Goal: Transaction & Acquisition: Obtain resource

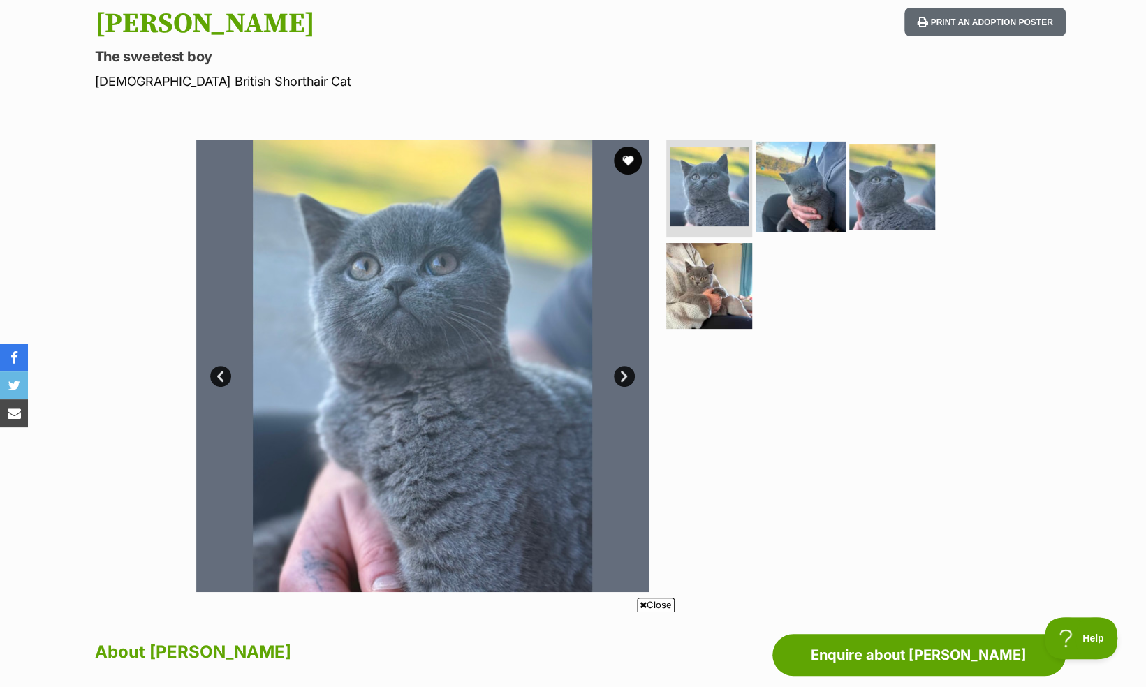
click at [789, 162] on img at bounding box center [801, 187] width 90 height 90
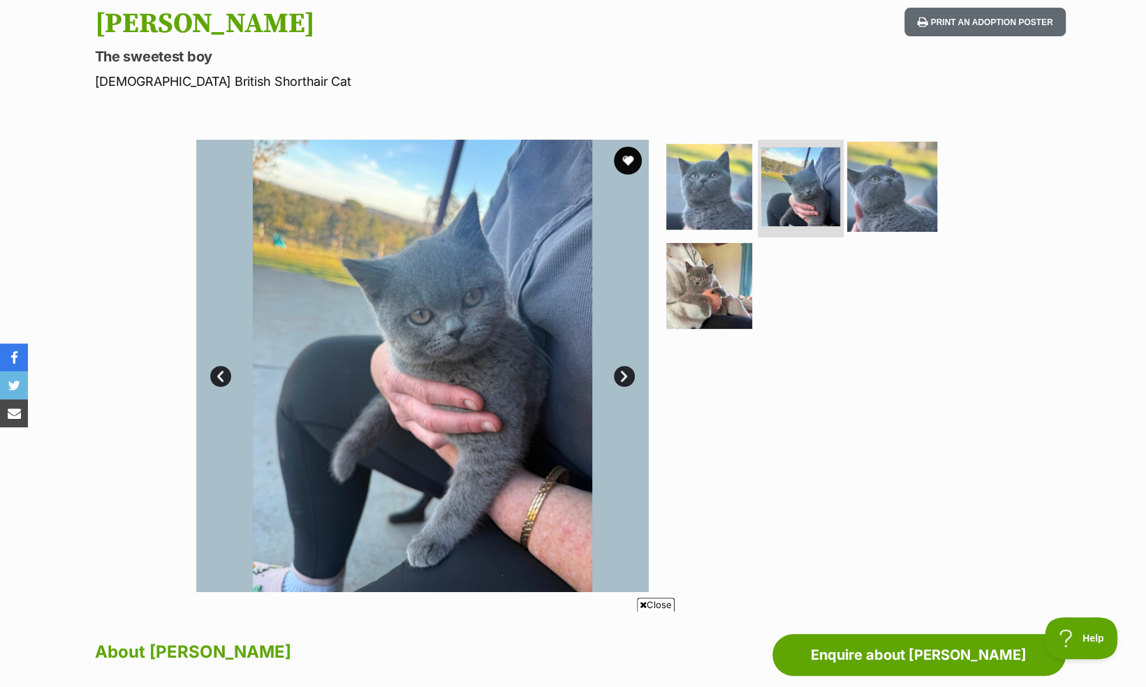
click at [908, 175] on img at bounding box center [892, 187] width 90 height 90
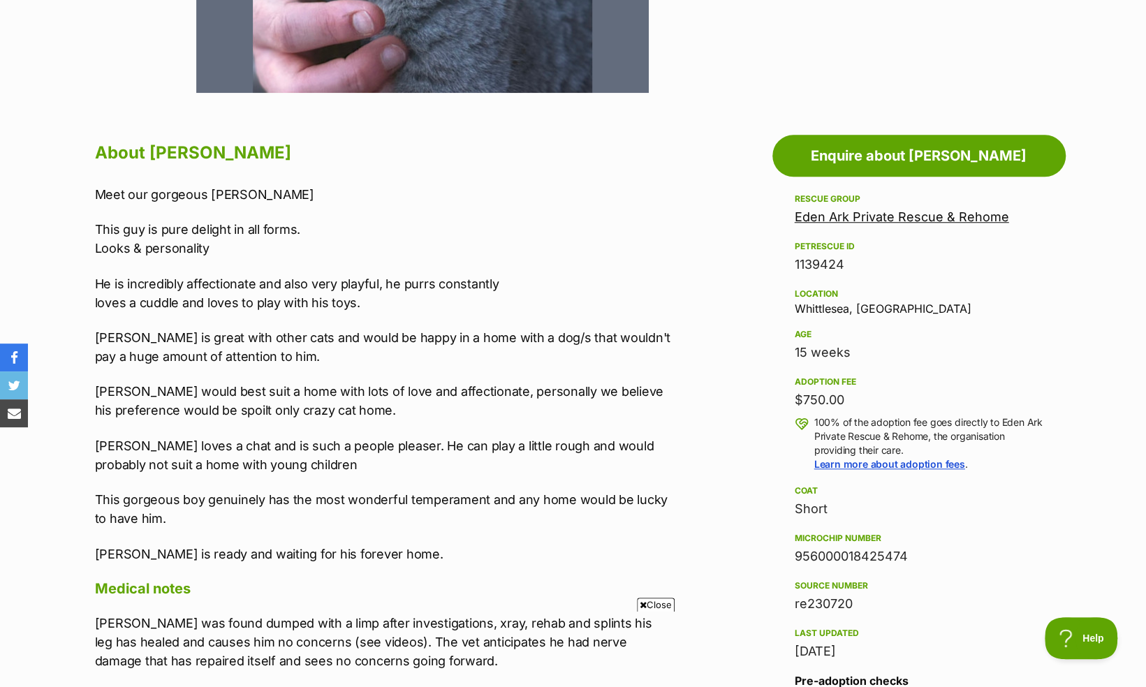
scroll to position [651, 0]
click at [938, 212] on link "Eden Ark Private Rescue & Rehome" at bounding box center [902, 216] width 214 height 15
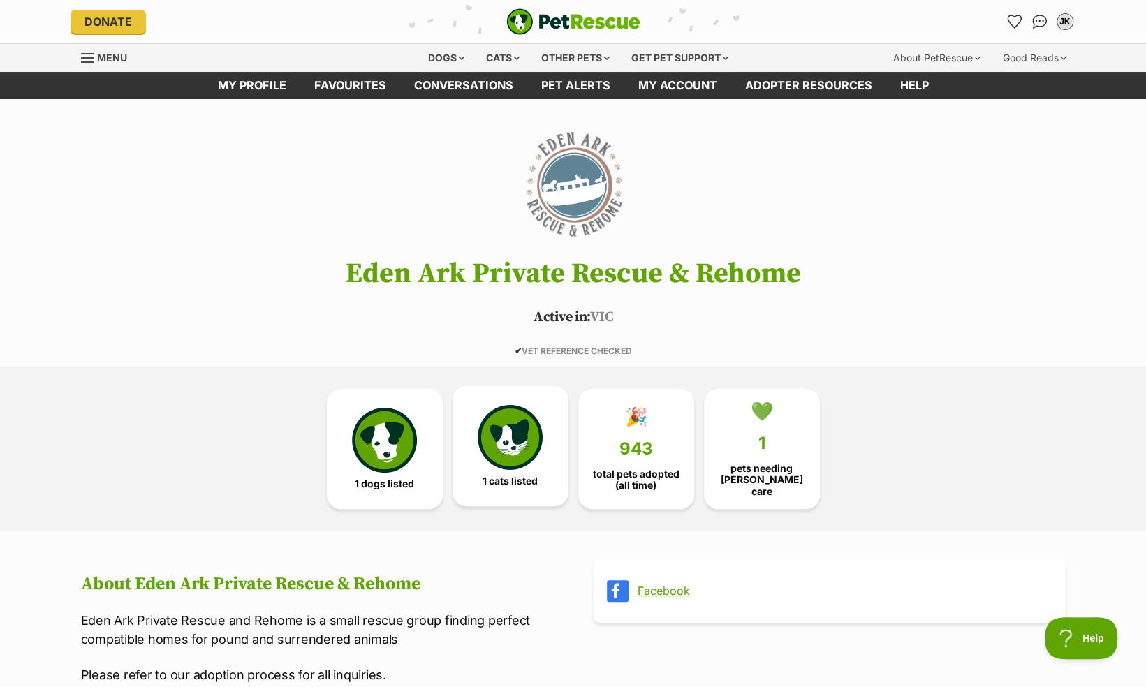
click at [532, 471] on link "1 cats listed" at bounding box center [511, 446] width 116 height 120
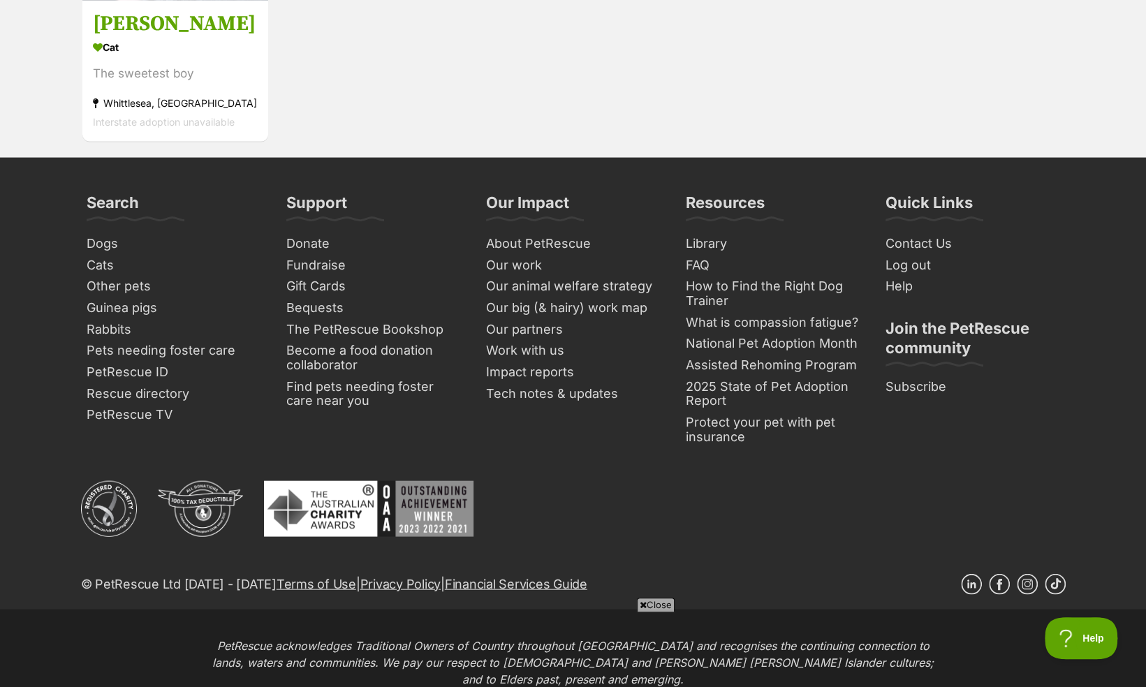
scroll to position [1738, 0]
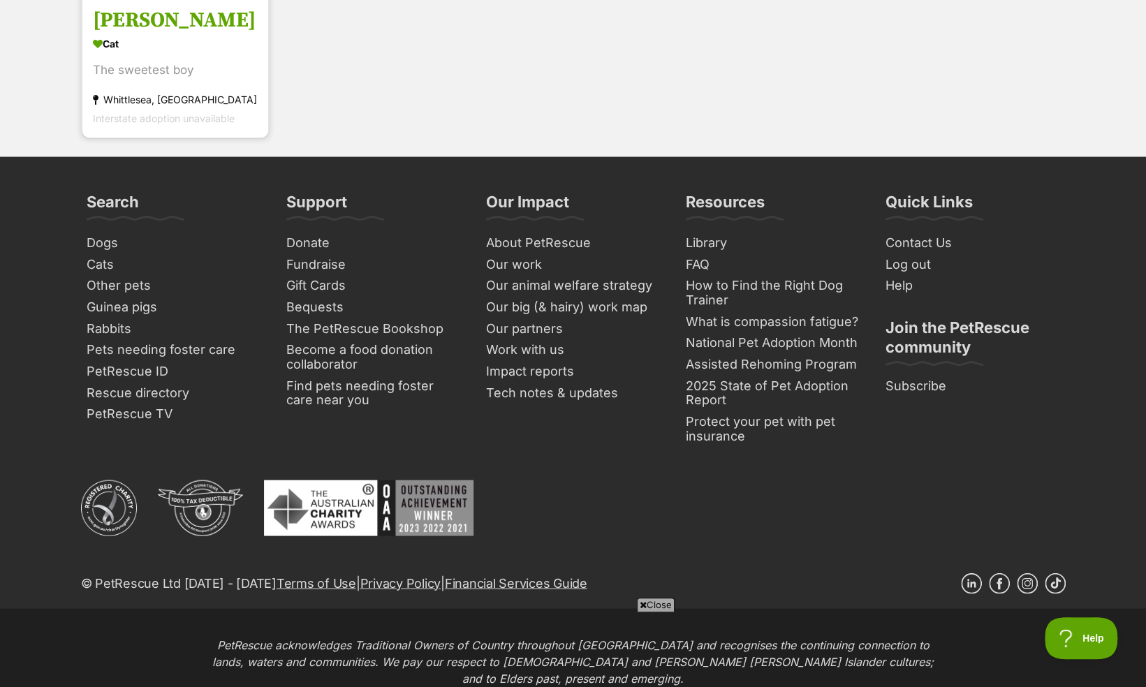
click at [182, 36] on section "Cat The sweetest boy Whittlesea, VIC Interstate adoption unavailable" at bounding box center [175, 81] width 165 height 94
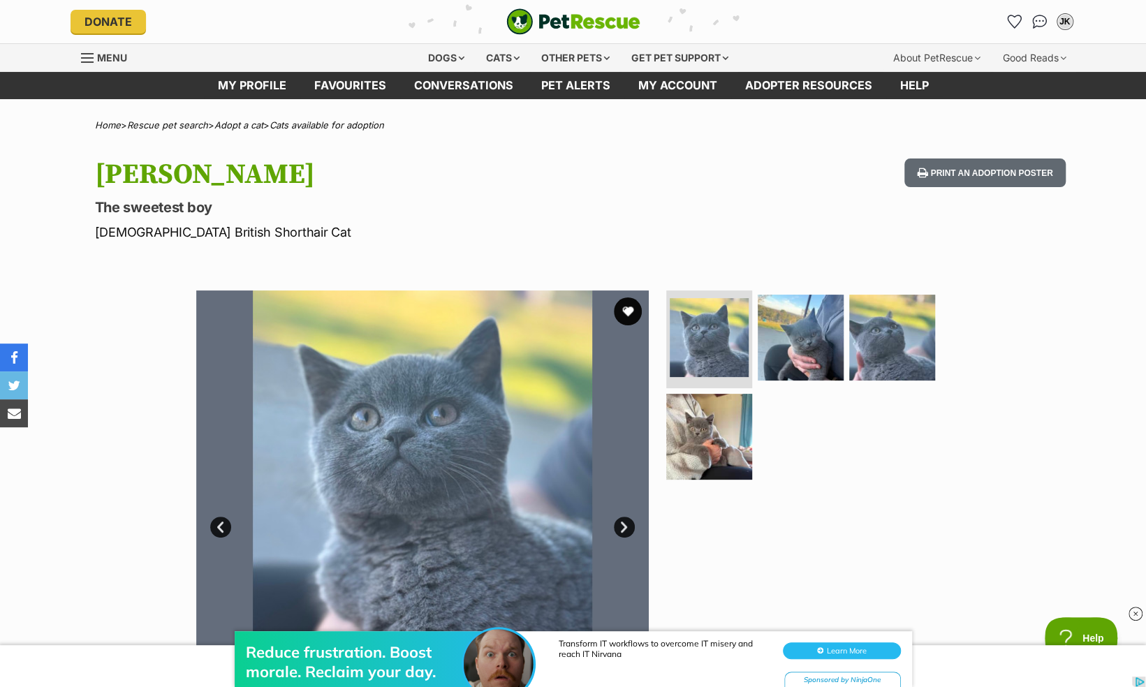
click at [624, 524] on link "Next" at bounding box center [624, 527] width 21 height 21
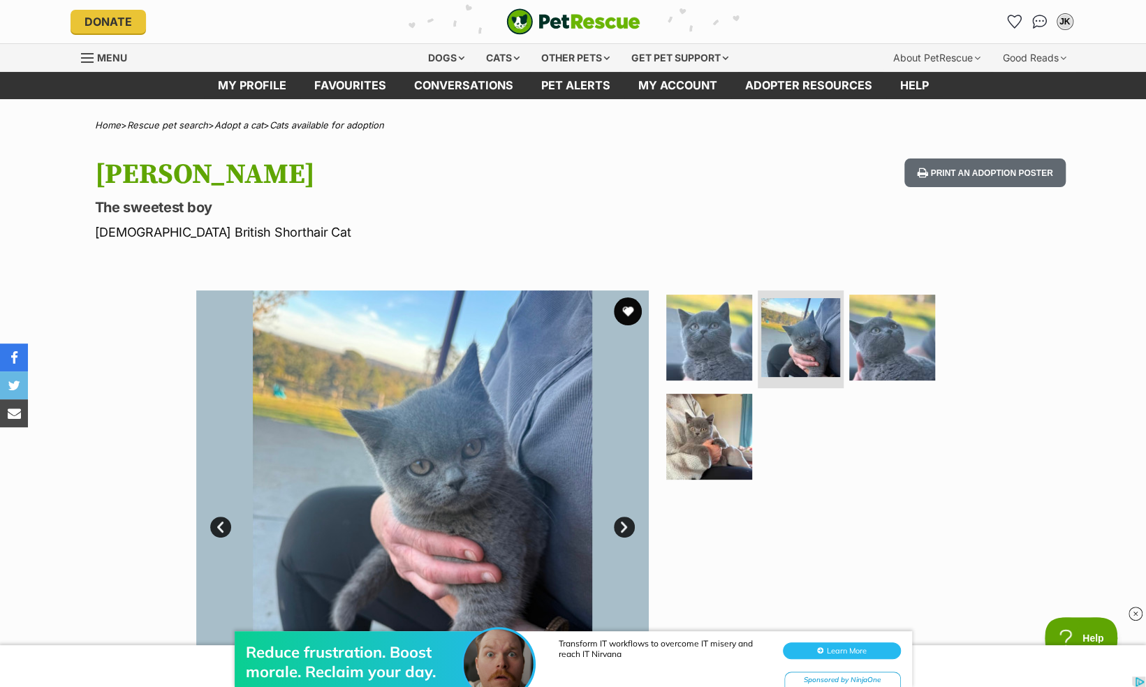
click at [624, 524] on link "Next" at bounding box center [624, 527] width 21 height 21
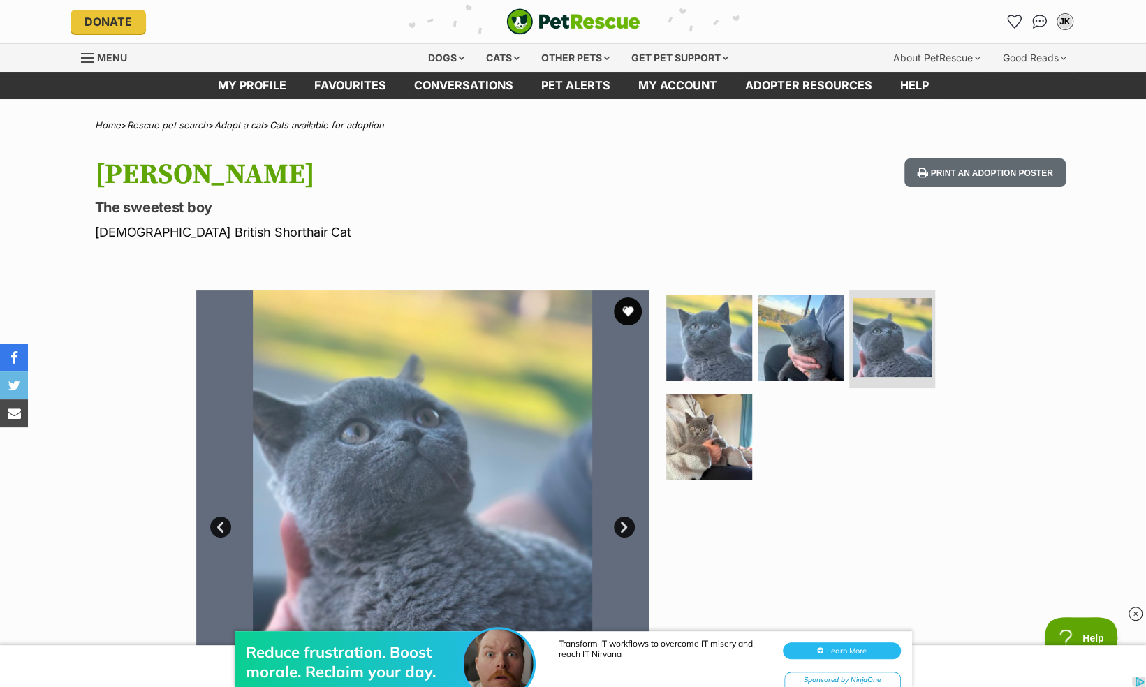
click at [624, 524] on link "Next" at bounding box center [624, 527] width 21 height 21
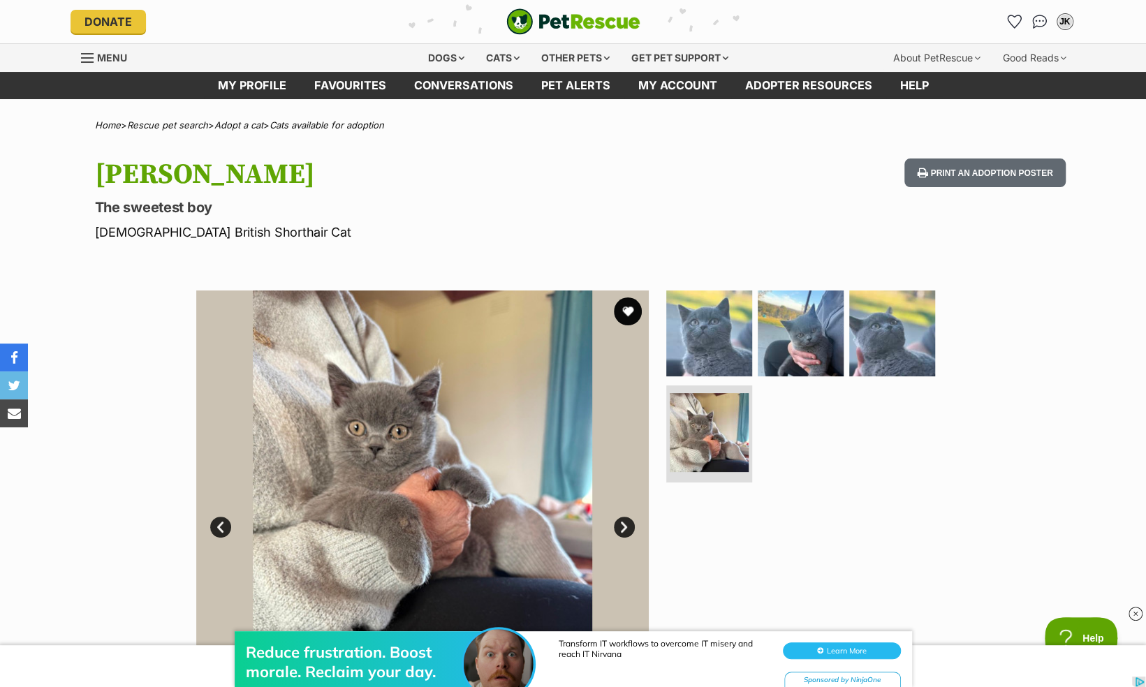
click at [624, 524] on link "Next" at bounding box center [624, 527] width 21 height 21
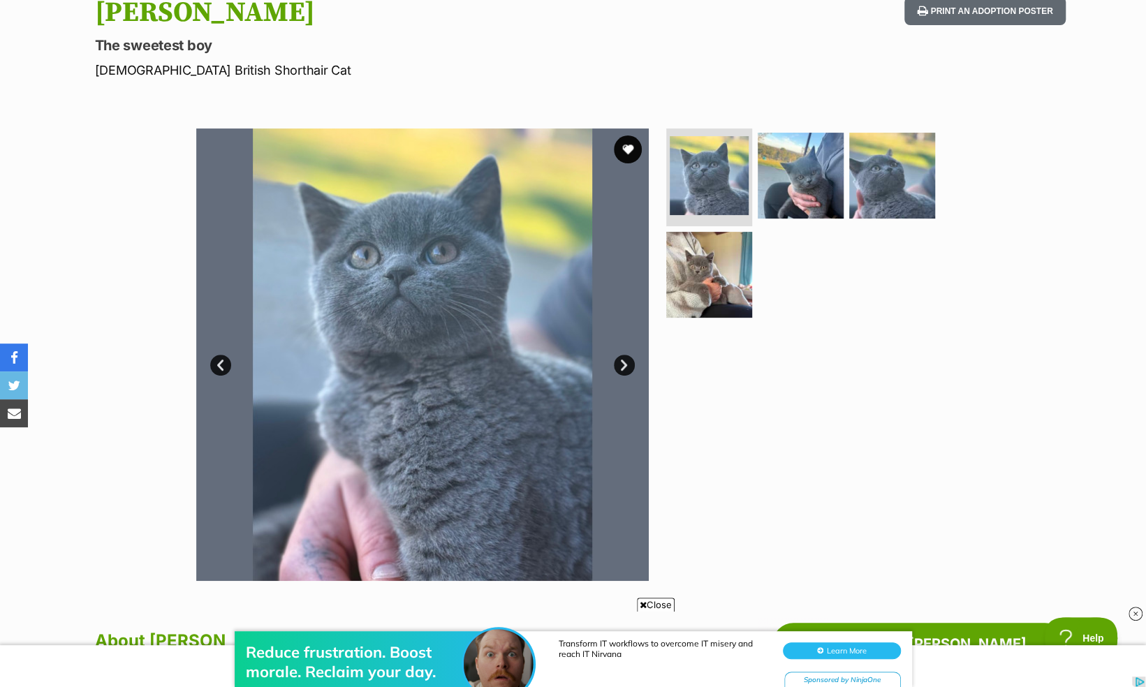
scroll to position [165, 0]
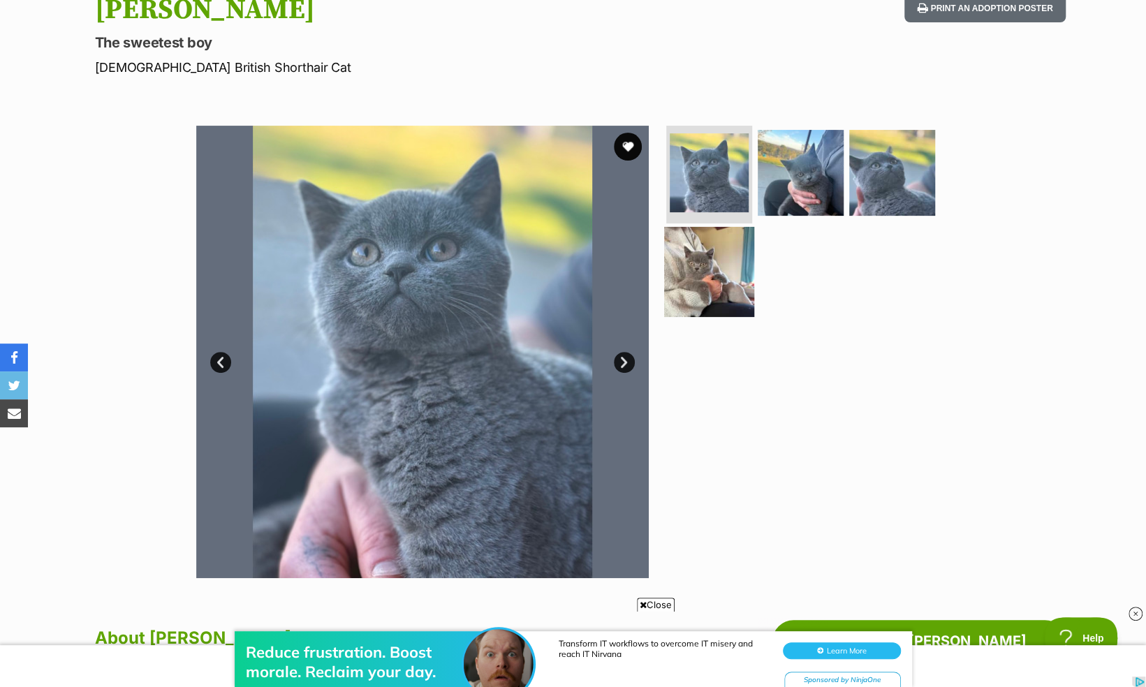
click at [684, 291] on img at bounding box center [709, 271] width 90 height 90
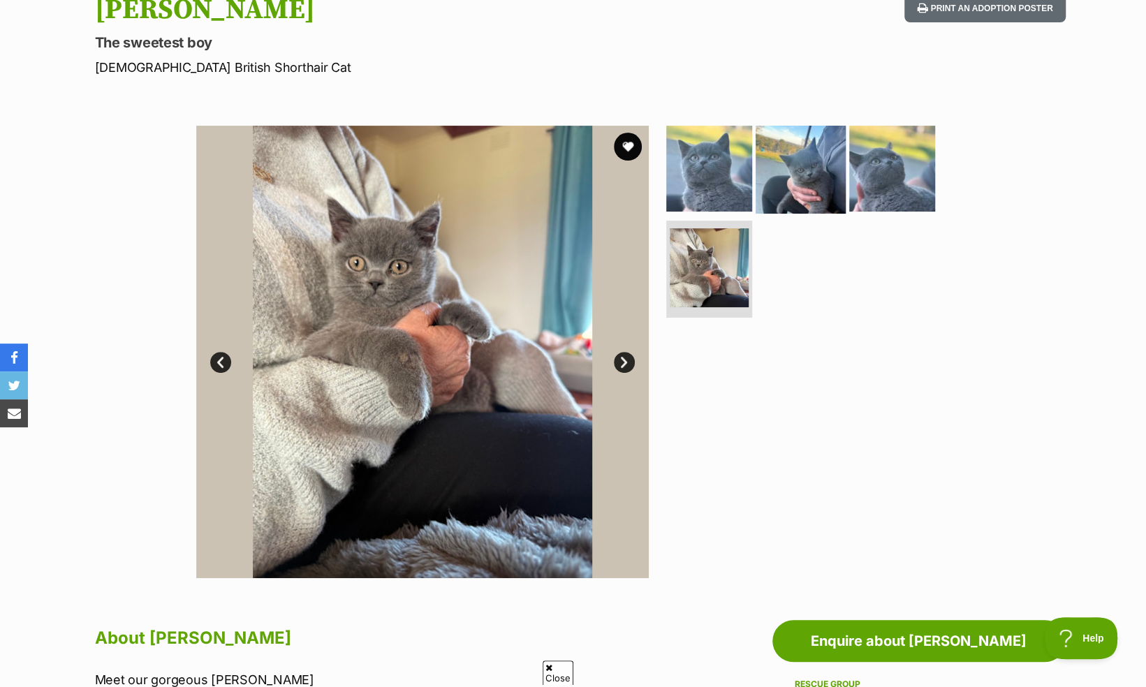
click at [798, 170] on img at bounding box center [801, 169] width 90 height 90
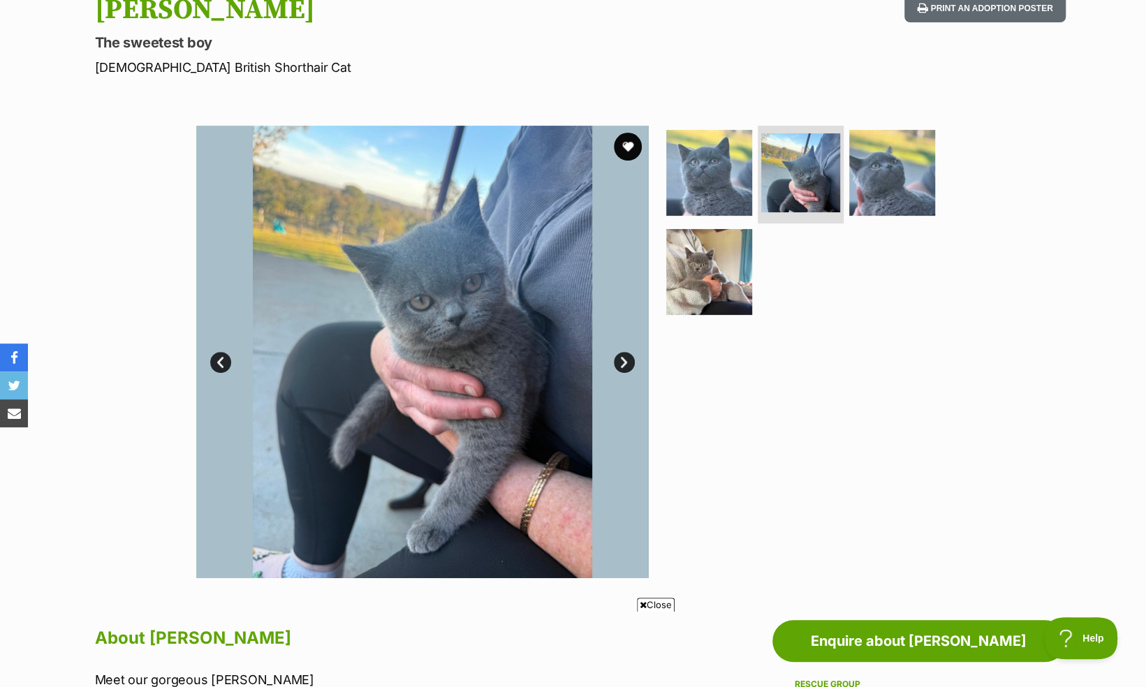
scroll to position [0, 0]
click at [714, 166] on img at bounding box center [709, 173] width 90 height 90
